Goal: Information Seeking & Learning: Check status

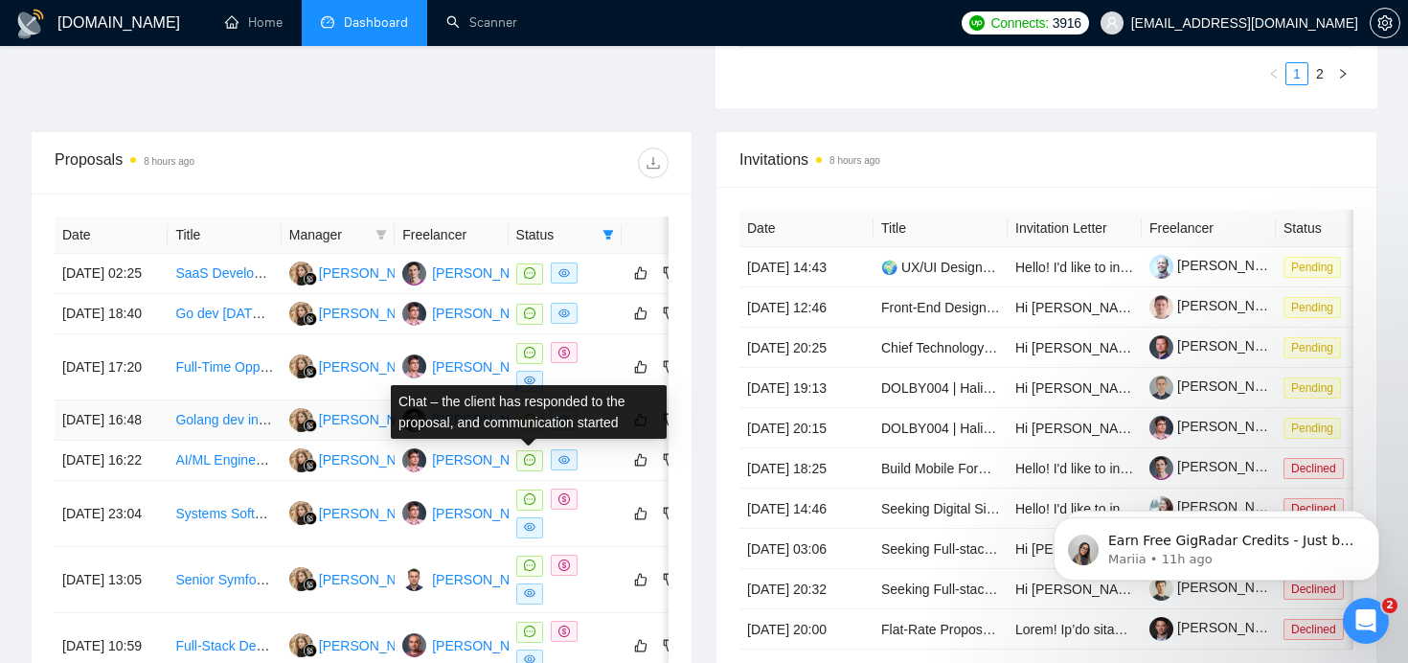
scroll to position [651, 0]
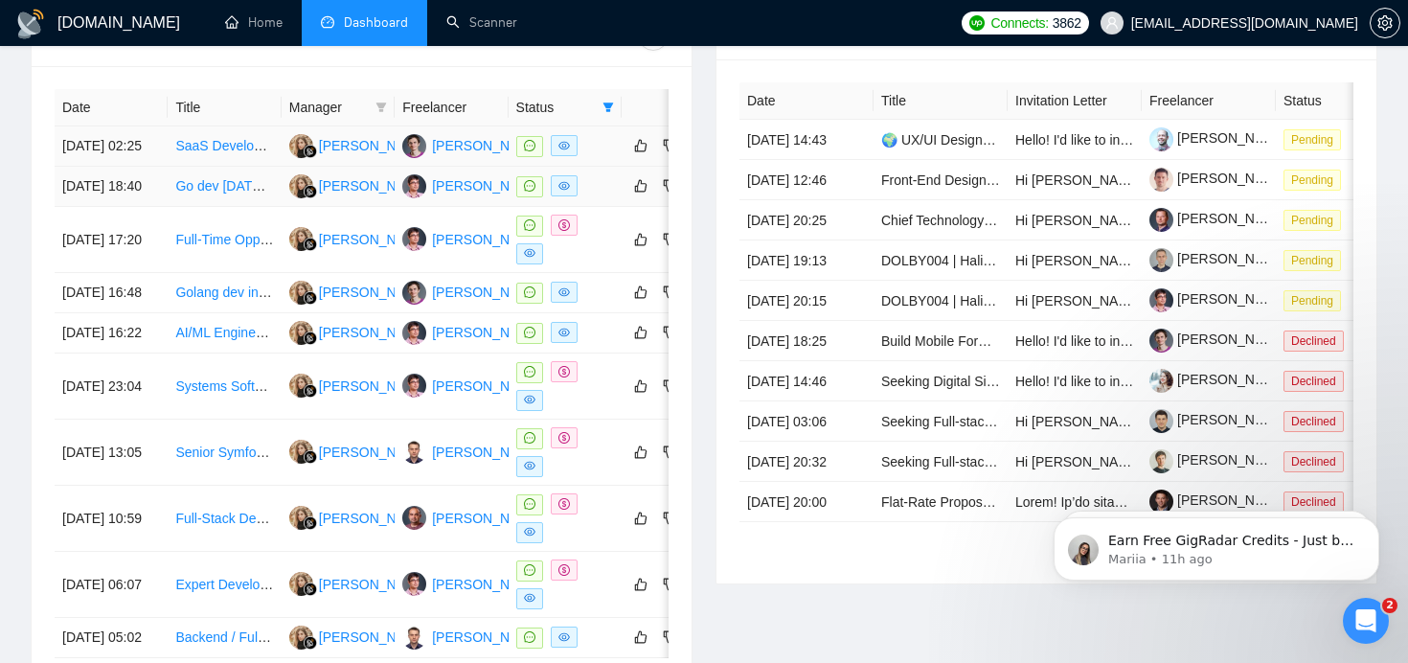
scroll to position [721, 0]
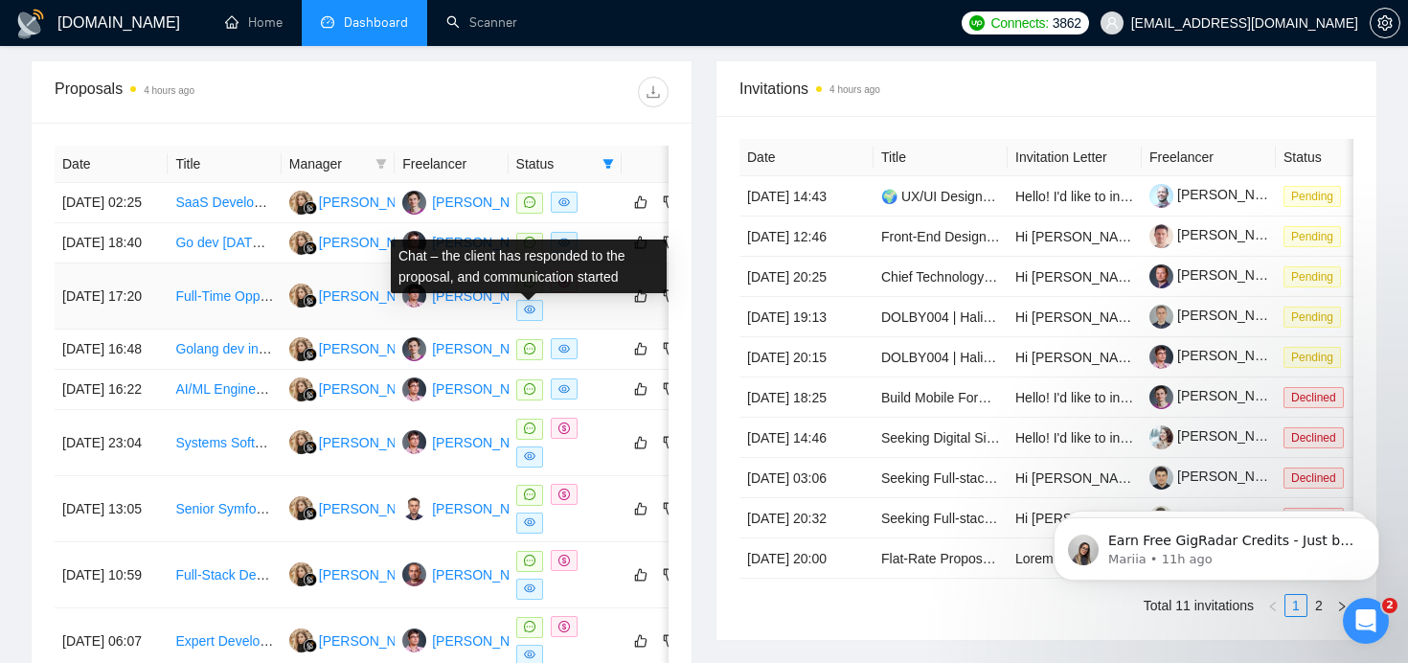
click at [529, 287] on icon "message" at bounding box center [529, 281] width 11 height 11
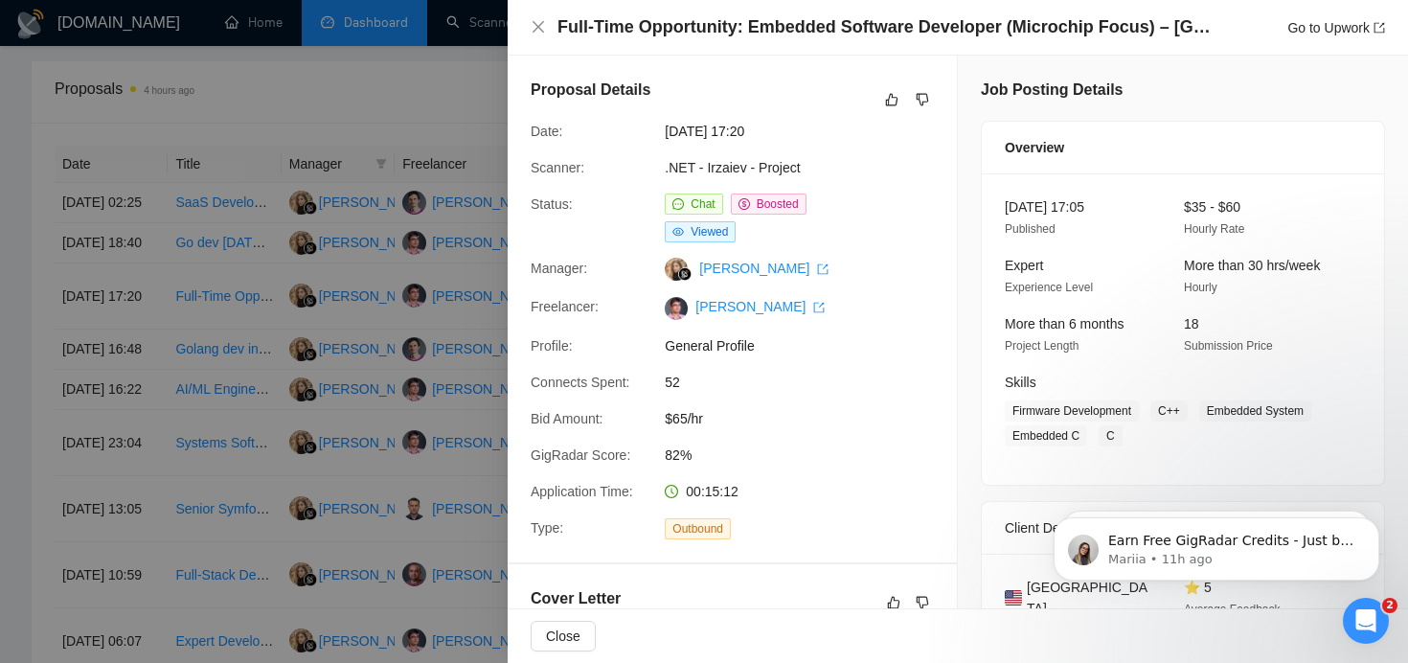
click at [415, 279] on div at bounding box center [704, 331] width 1408 height 663
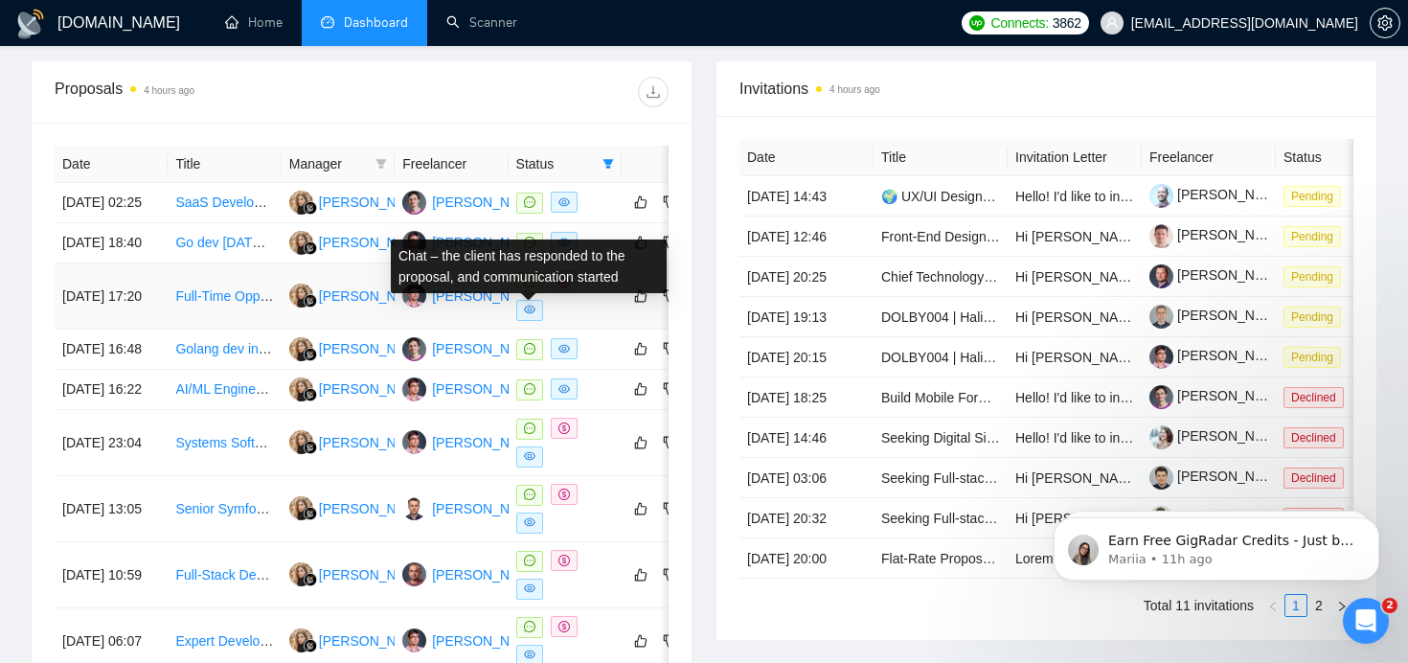
click at [532, 287] on icon "message" at bounding box center [529, 281] width 11 height 11
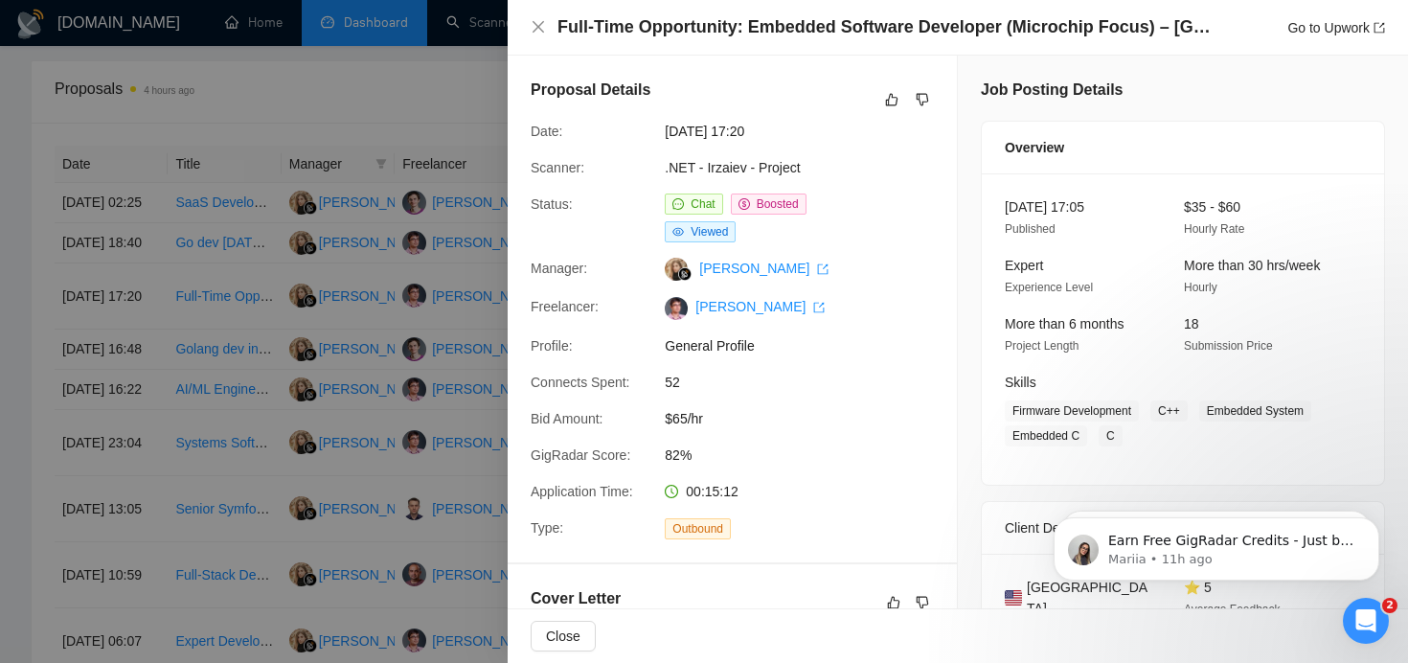
click at [437, 269] on div at bounding box center [704, 331] width 1408 height 663
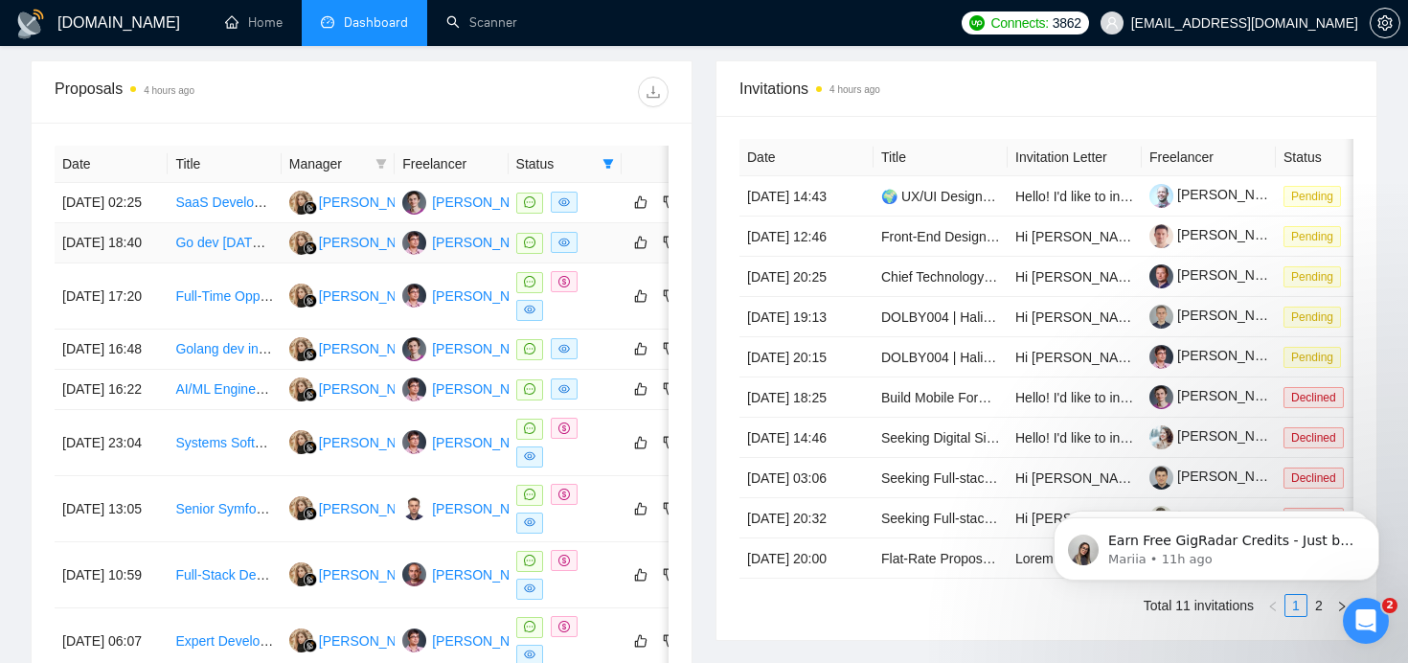
click at [530, 248] on icon "message" at bounding box center [529, 242] width 11 height 11
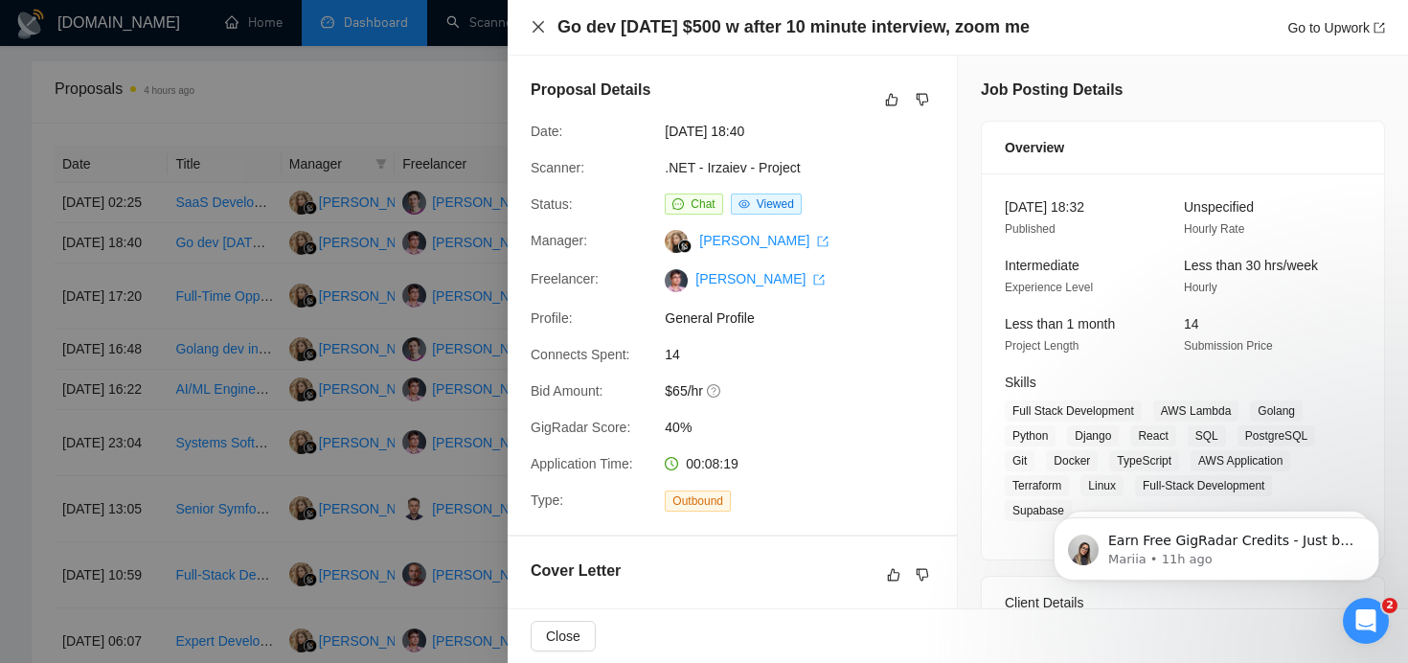
click at [532, 28] on icon "close" at bounding box center [538, 26] width 15 height 15
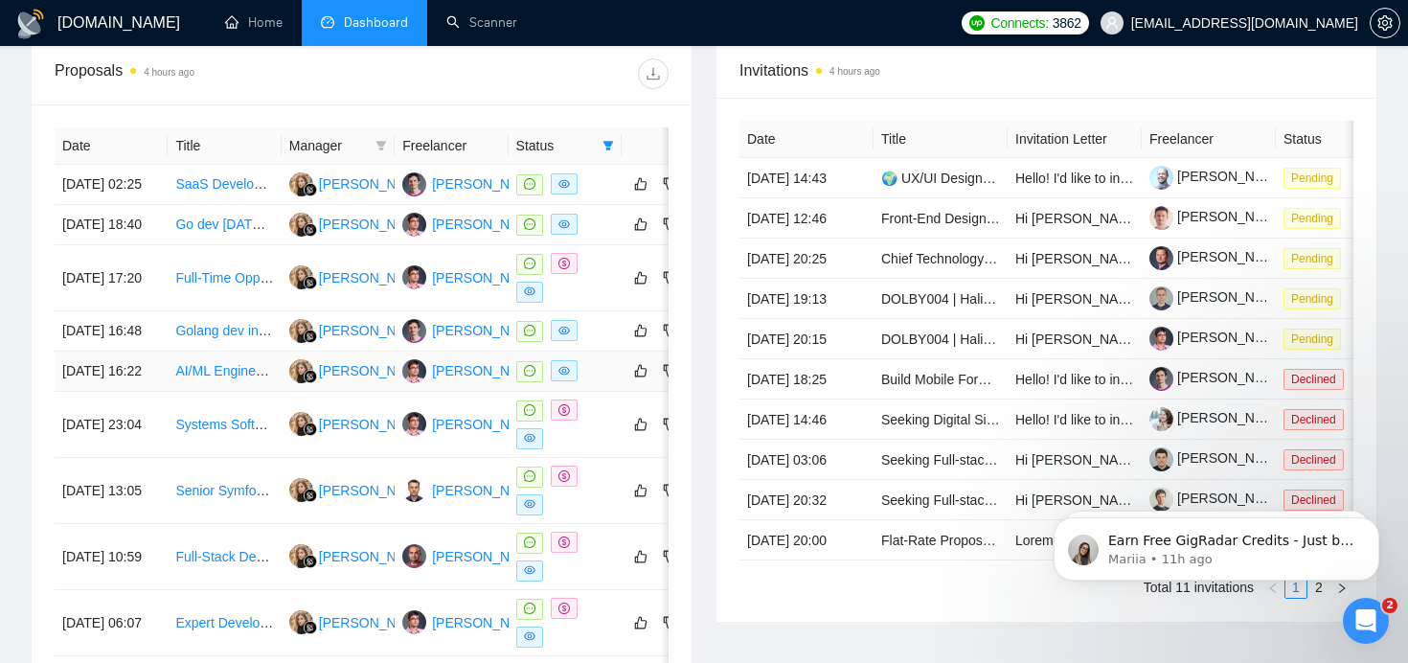
scroll to position [756, 0]
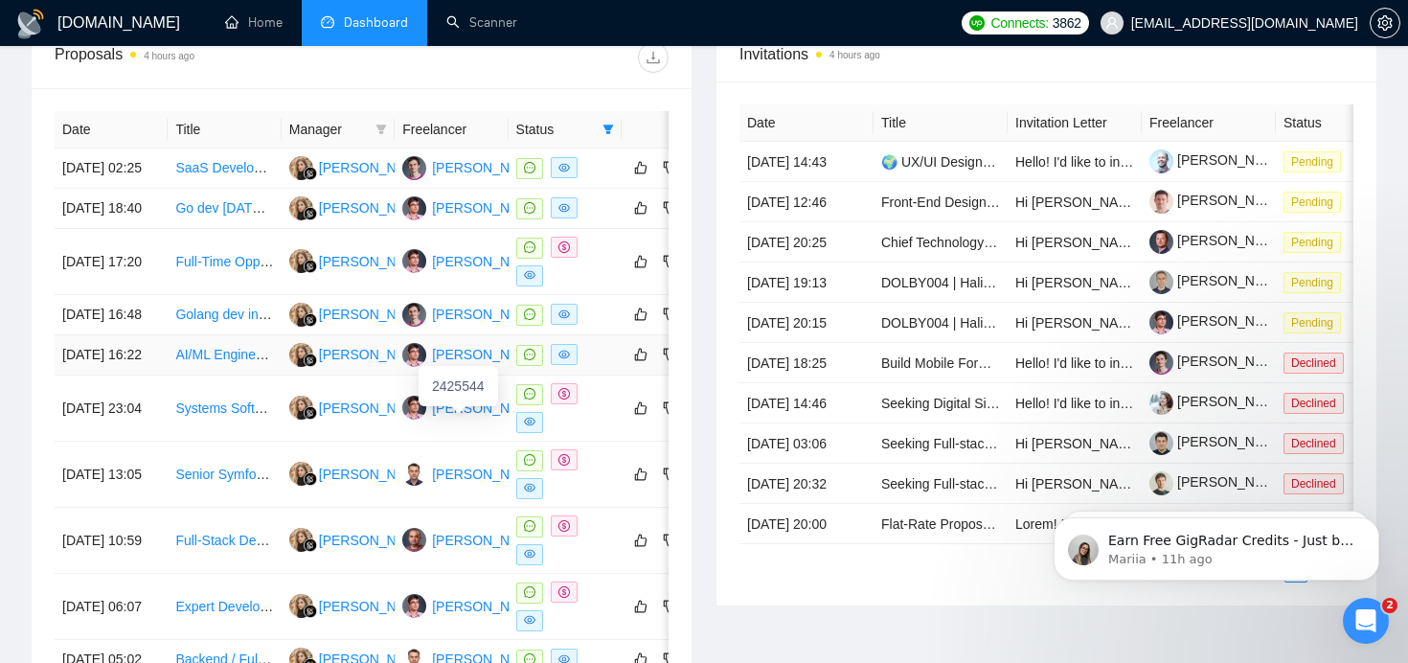
click at [452, 365] on div "[PERSON_NAME]" at bounding box center [487, 354] width 110 height 21
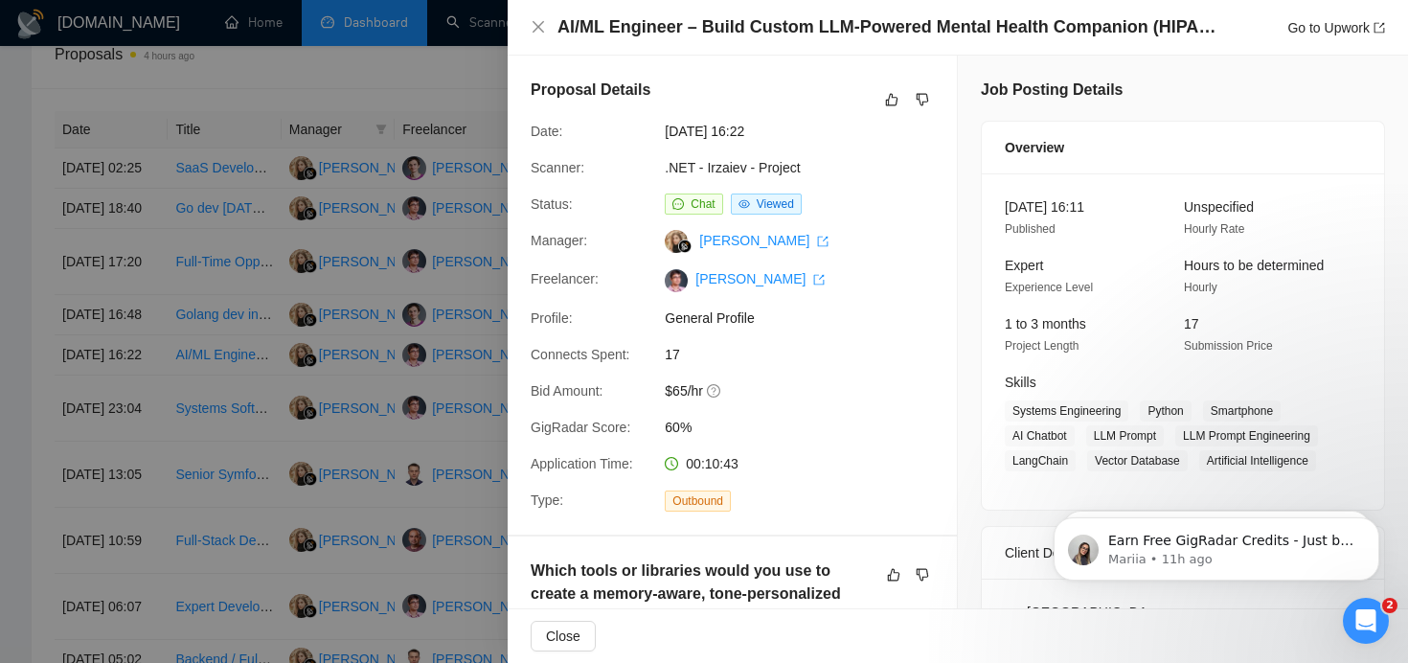
click at [388, 338] on div at bounding box center [704, 331] width 1408 height 663
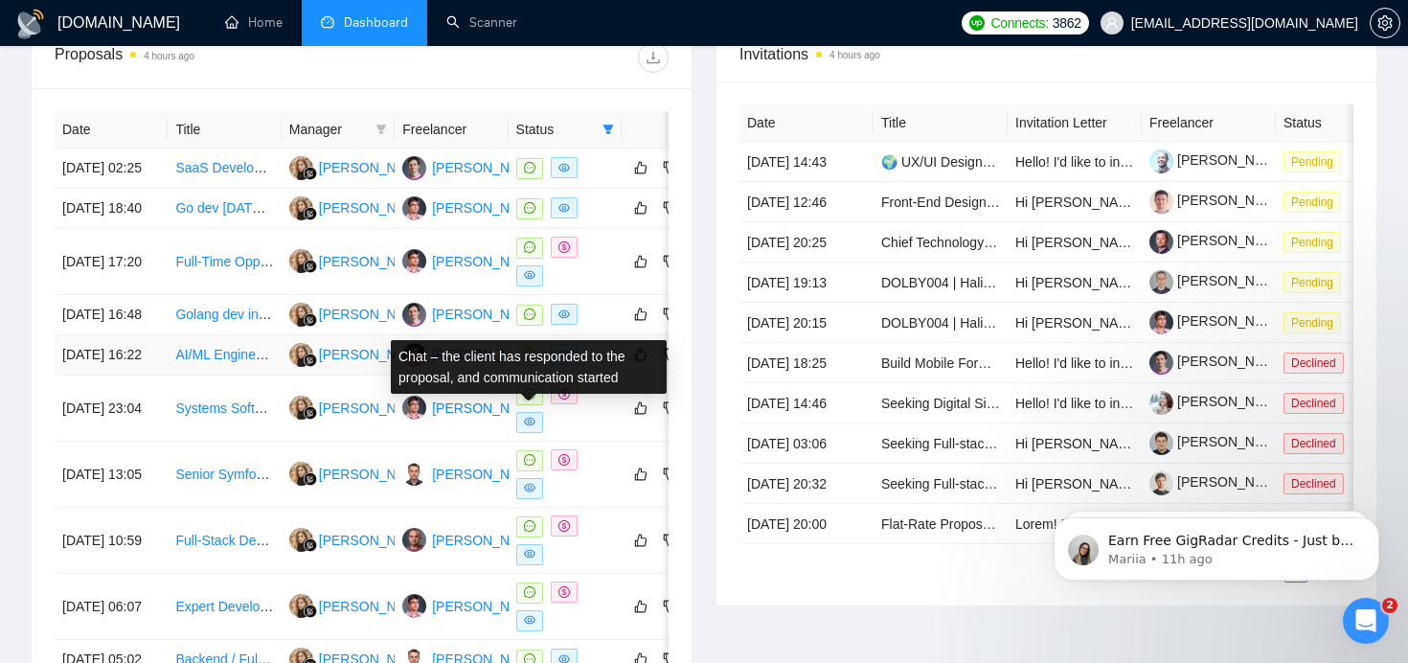
click at [533, 360] on icon "message" at bounding box center [529, 354] width 11 height 11
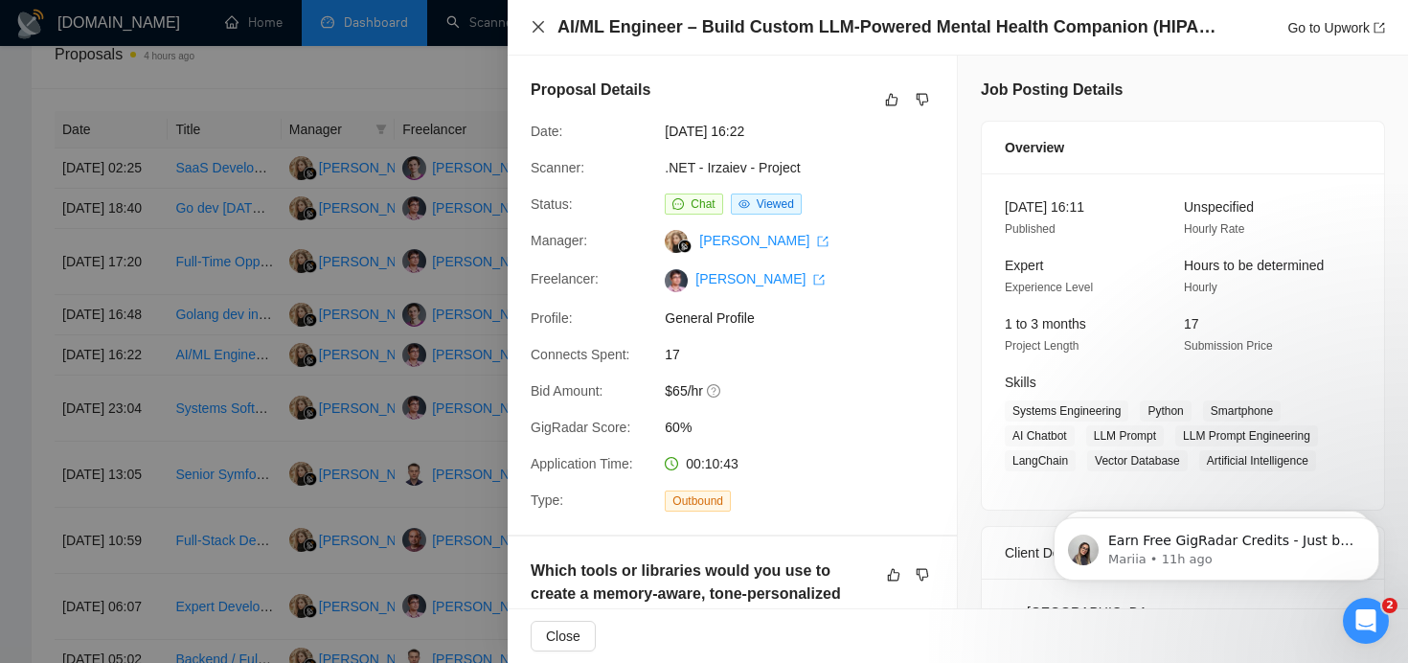
click at [536, 30] on icon "close" at bounding box center [538, 26] width 15 height 15
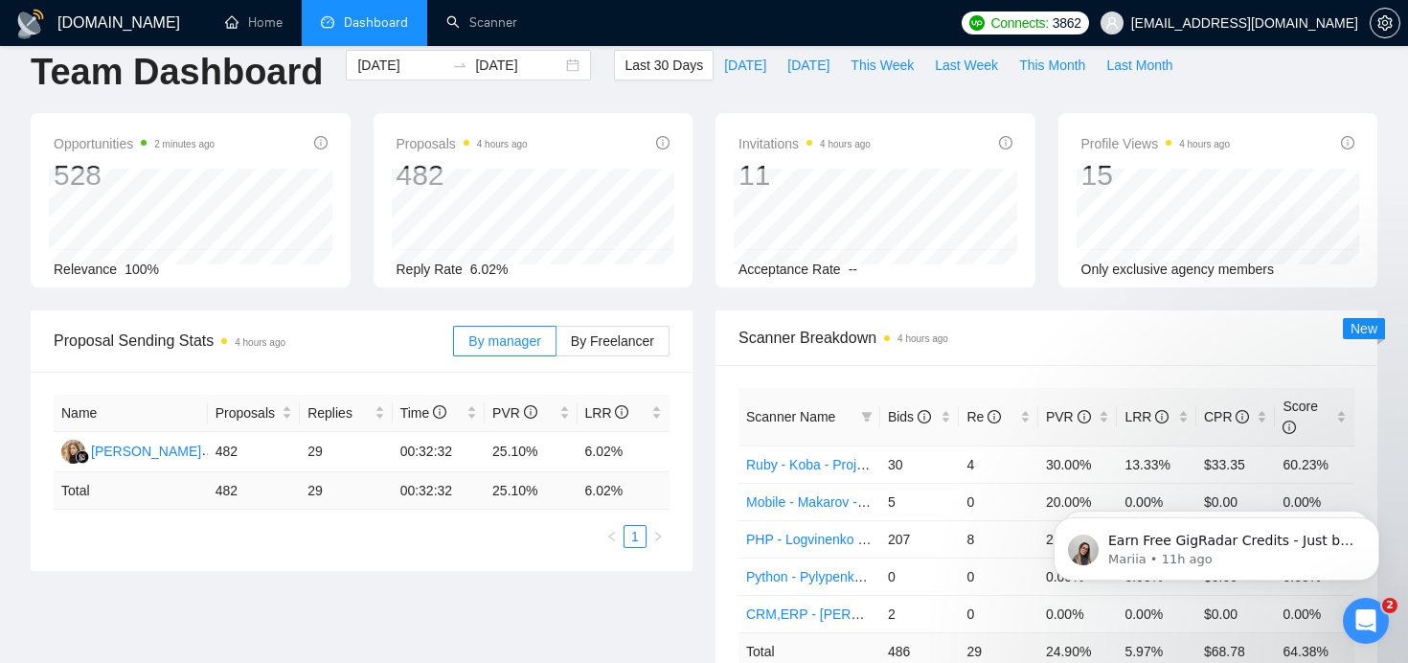
scroll to position [0, 0]
